Goal: Information Seeking & Learning: Learn about a topic

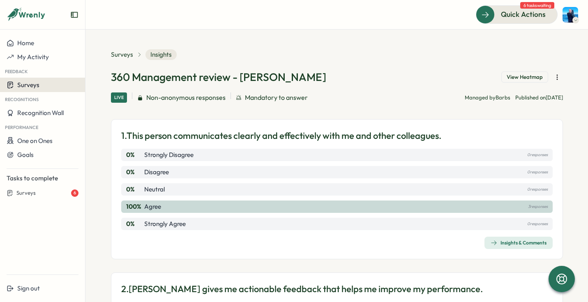
click at [40, 86] on div "Surveys" at bounding box center [43, 85] width 72 height 8
click at [125, 57] on span "Surveys" at bounding box center [122, 54] width 22 height 9
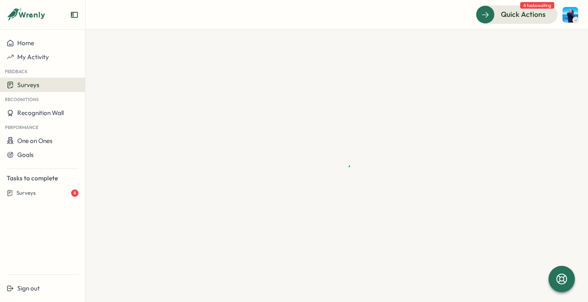
click at [125, 57] on div at bounding box center [336, 166] width 503 height 272
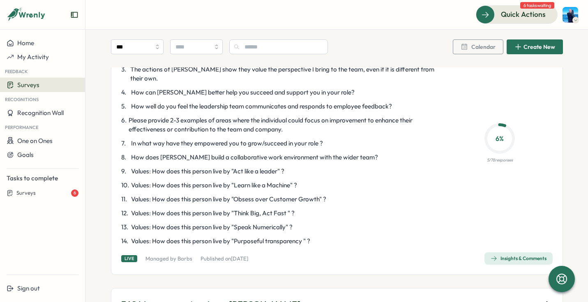
scroll to position [1062, 0]
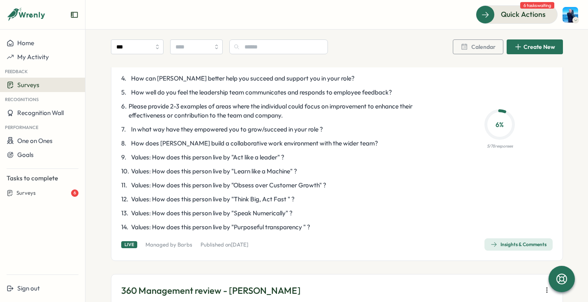
click at [492, 241] on icon "button" at bounding box center [494, 244] width 7 height 7
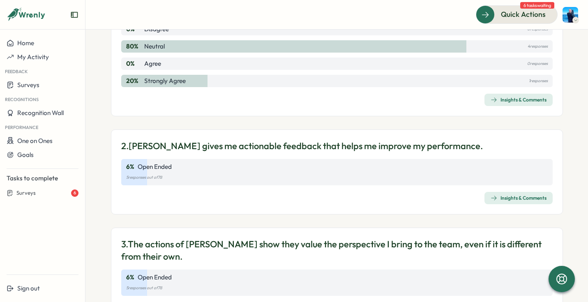
scroll to position [146, 0]
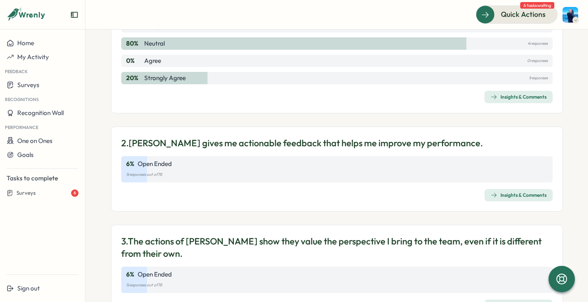
click at [494, 198] on icon "button" at bounding box center [494, 195] width 7 height 7
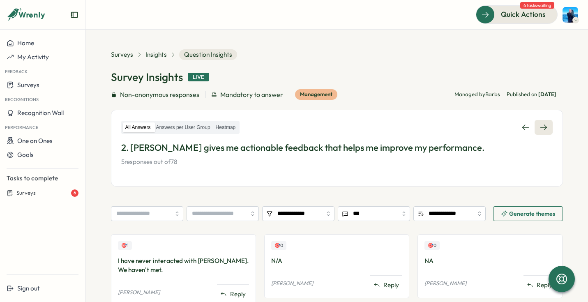
click at [545, 131] on icon at bounding box center [544, 127] width 8 height 8
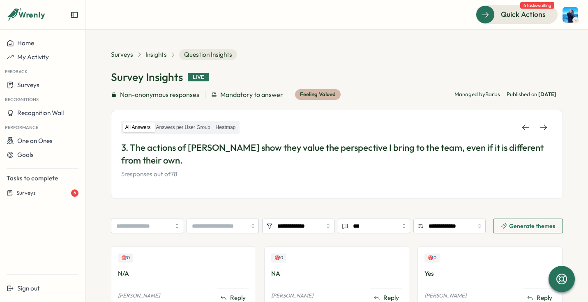
scroll to position [118, 0]
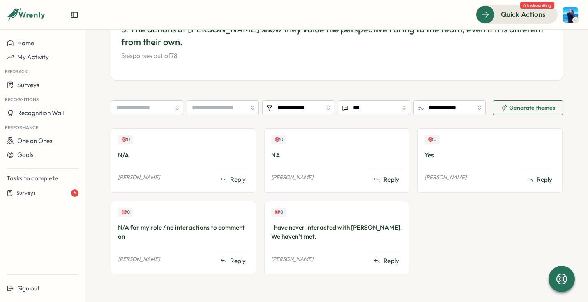
click at [458, 224] on div "🎯 0 Yes [PERSON_NAME] Reply" at bounding box center [490, 205] width 145 height 154
click at [57, 85] on div "Surveys" at bounding box center [43, 85] width 72 height 8
click at [99, 86] on div "Insights" at bounding box center [97, 85] width 21 height 9
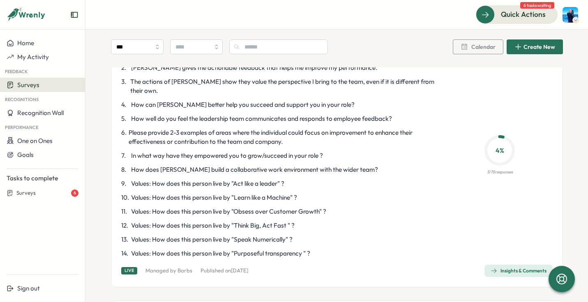
scroll to position [2231, 0]
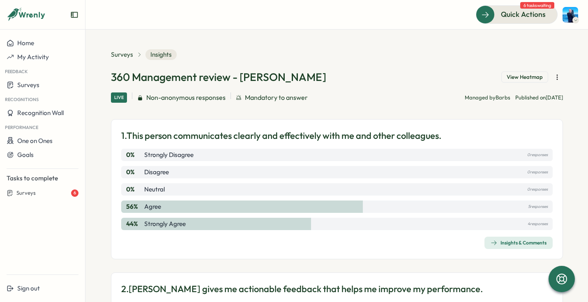
click at [527, 246] on span "Insights & Comments" at bounding box center [519, 243] width 56 height 12
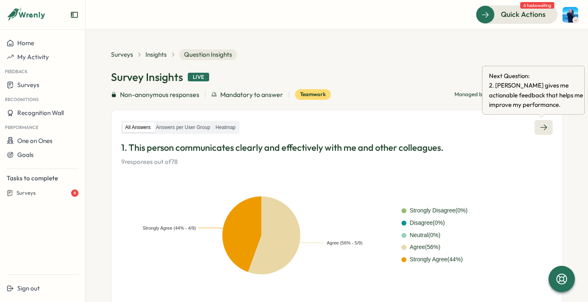
click at [546, 127] on link at bounding box center [544, 127] width 18 height 15
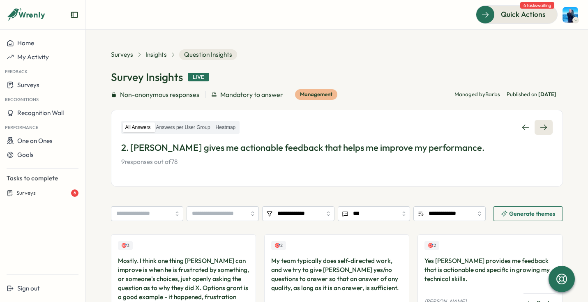
click at [547, 131] on link at bounding box center [544, 127] width 18 height 15
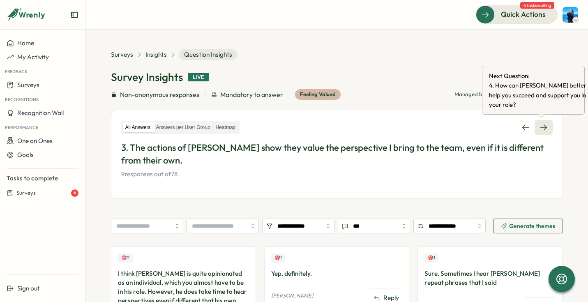
click at [549, 122] on link at bounding box center [544, 127] width 18 height 15
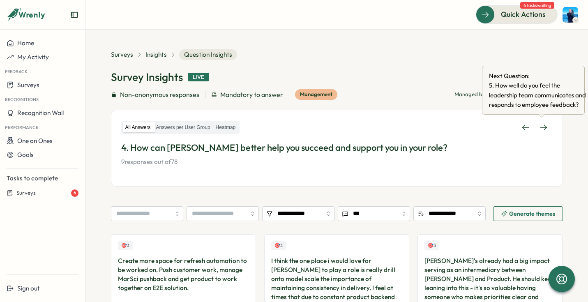
click at [545, 120] on div "All Answers Answers per User Group Heatmap 4. How can [PERSON_NAME] better help…" at bounding box center [337, 148] width 452 height 77
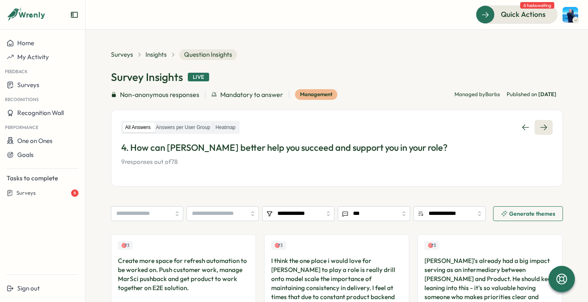
click at [546, 127] on link at bounding box center [544, 127] width 18 height 15
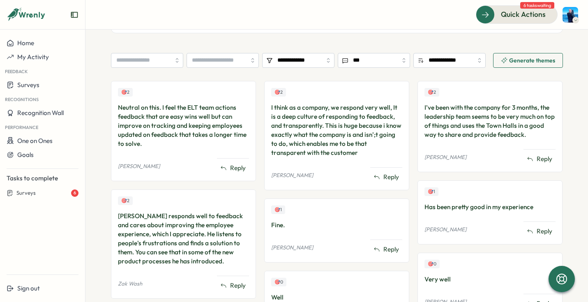
scroll to position [32, 0]
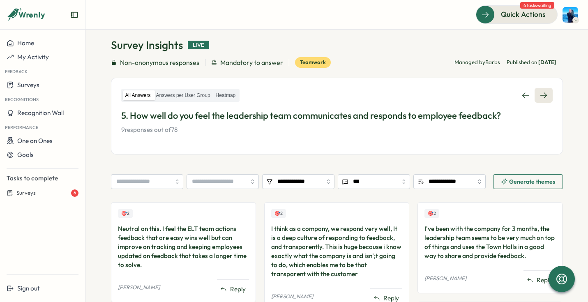
click at [546, 97] on link at bounding box center [544, 95] width 18 height 15
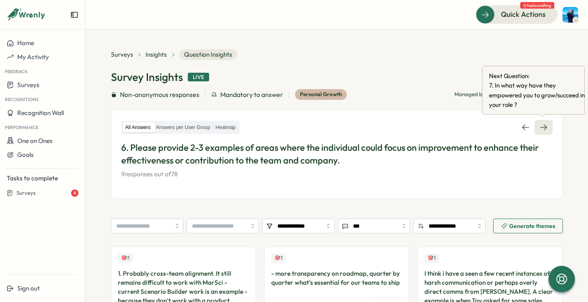
click at [545, 132] on link at bounding box center [544, 127] width 18 height 15
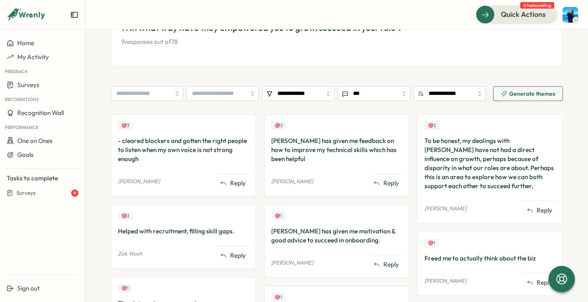
scroll to position [67, 0]
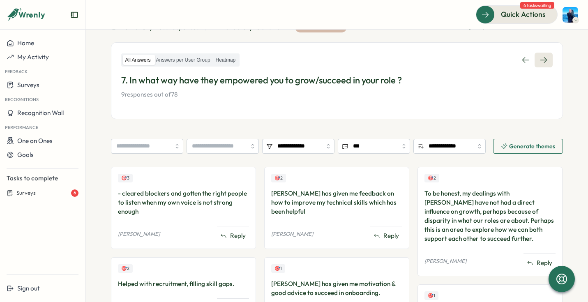
click at [546, 60] on link at bounding box center [544, 60] width 18 height 15
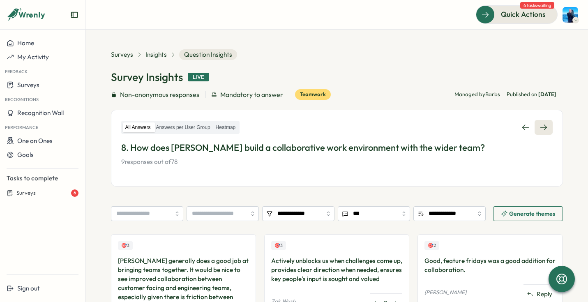
click at [548, 127] on link at bounding box center [544, 127] width 18 height 15
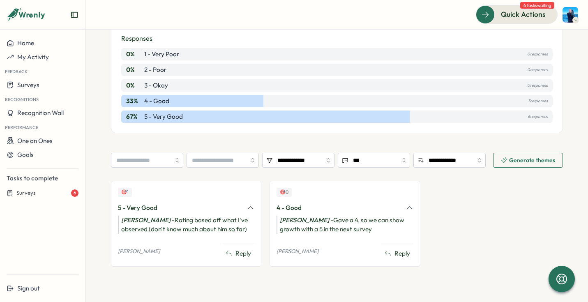
scroll to position [162, 0]
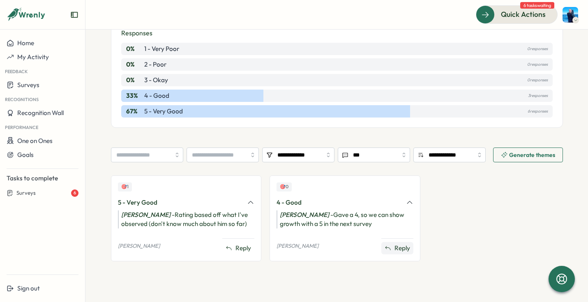
click at [401, 245] on span "Reply" at bounding box center [403, 248] width 16 height 9
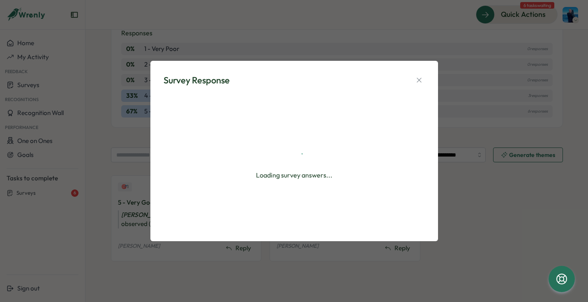
click at [244, 18] on div "Survey Response Loading survey answers..." at bounding box center [294, 151] width 588 height 302
click at [218, 29] on div "Survey Response Loading survey answers..." at bounding box center [294, 151] width 588 height 302
